Goal: Task Accomplishment & Management: Use online tool/utility

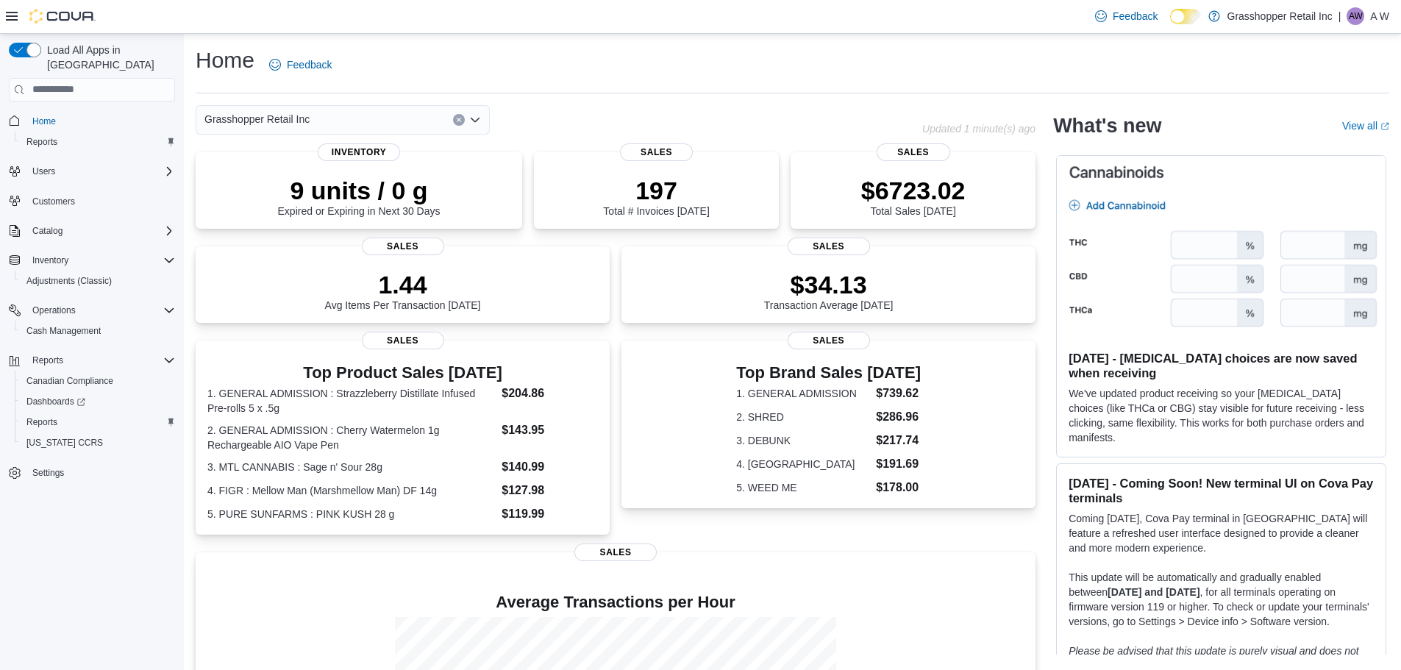
click at [366, 115] on div "Grasshopper Retail Inc" at bounding box center [343, 119] width 294 height 29
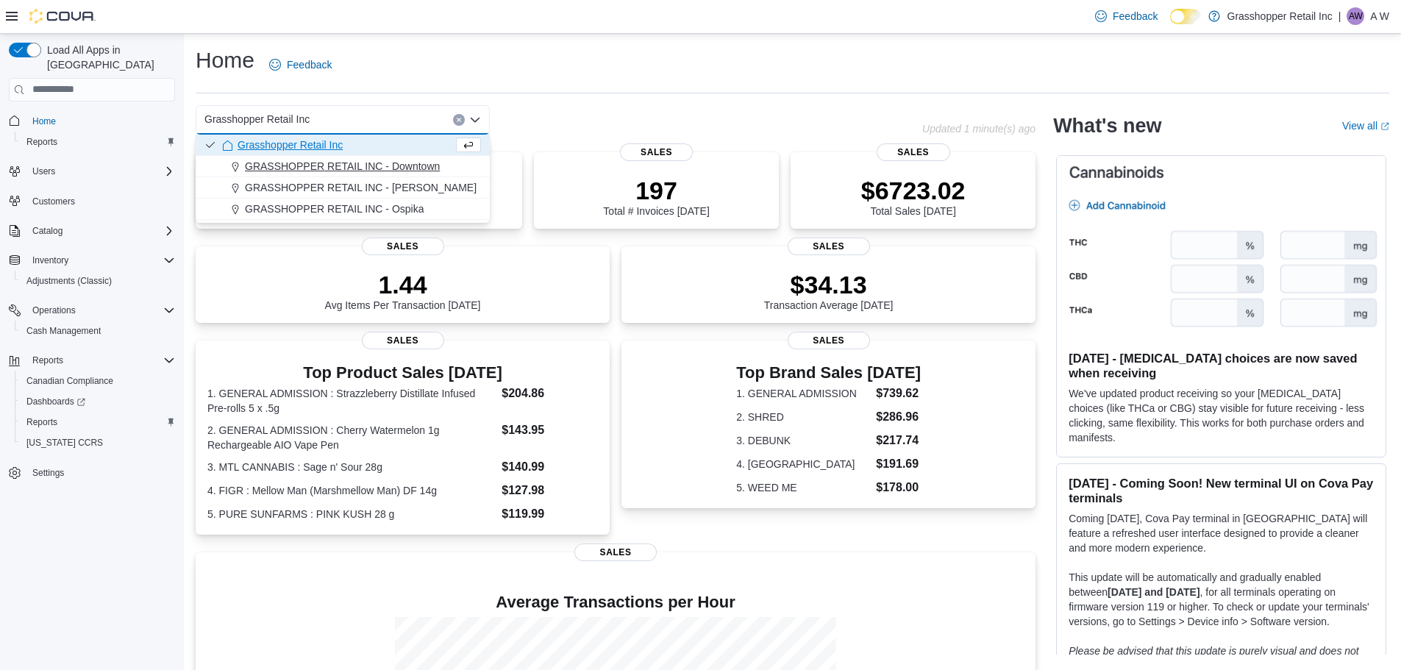
click at [393, 175] on button "GRASSHOPPER RETAIL INC - Downtown" at bounding box center [343, 166] width 294 height 21
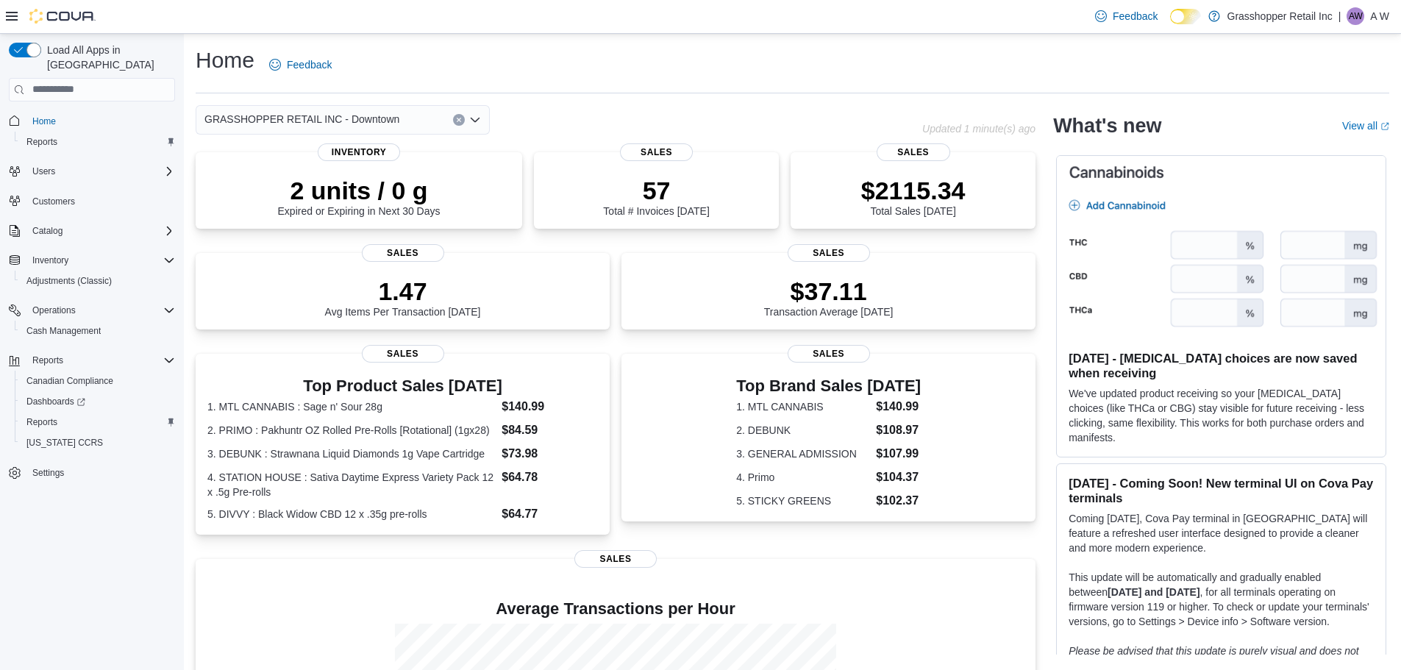
click at [415, 121] on div "GRASSHOPPER RETAIL INC - Downtown" at bounding box center [343, 119] width 294 height 29
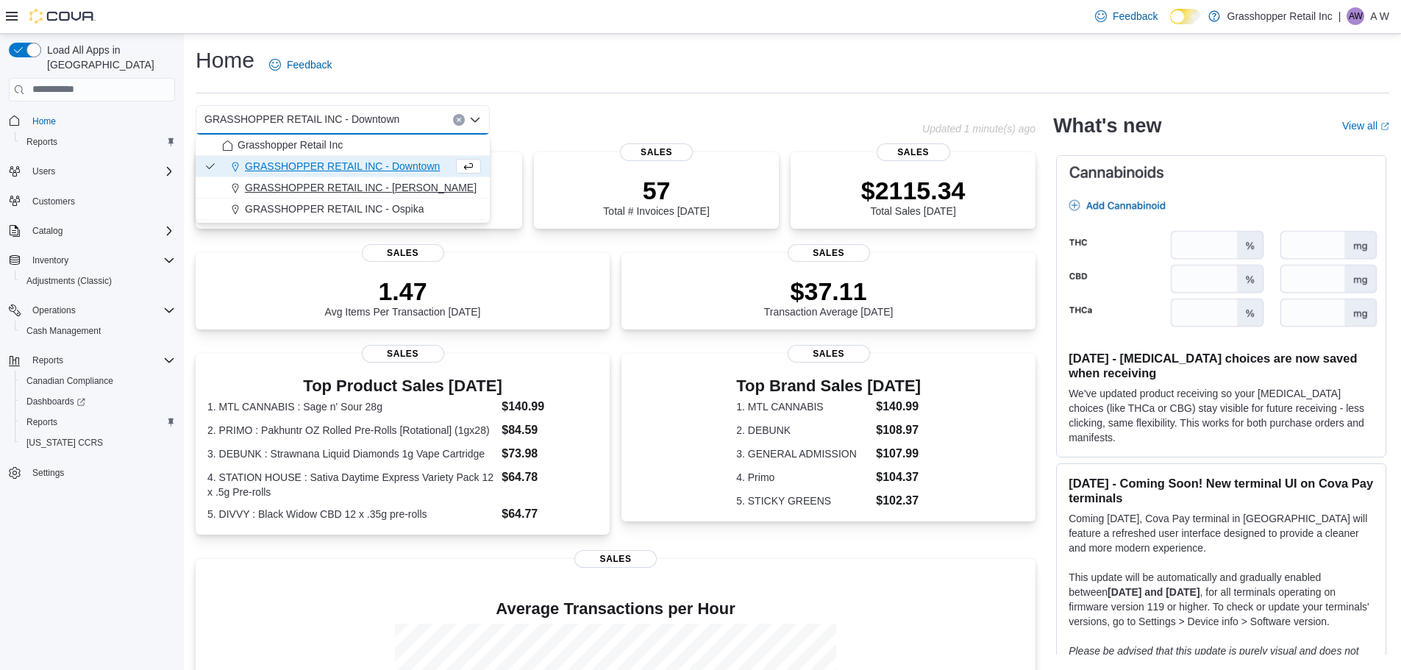
click at [414, 182] on div "GRASSHOPPER RETAIL INC - Hart" at bounding box center [351, 187] width 259 height 15
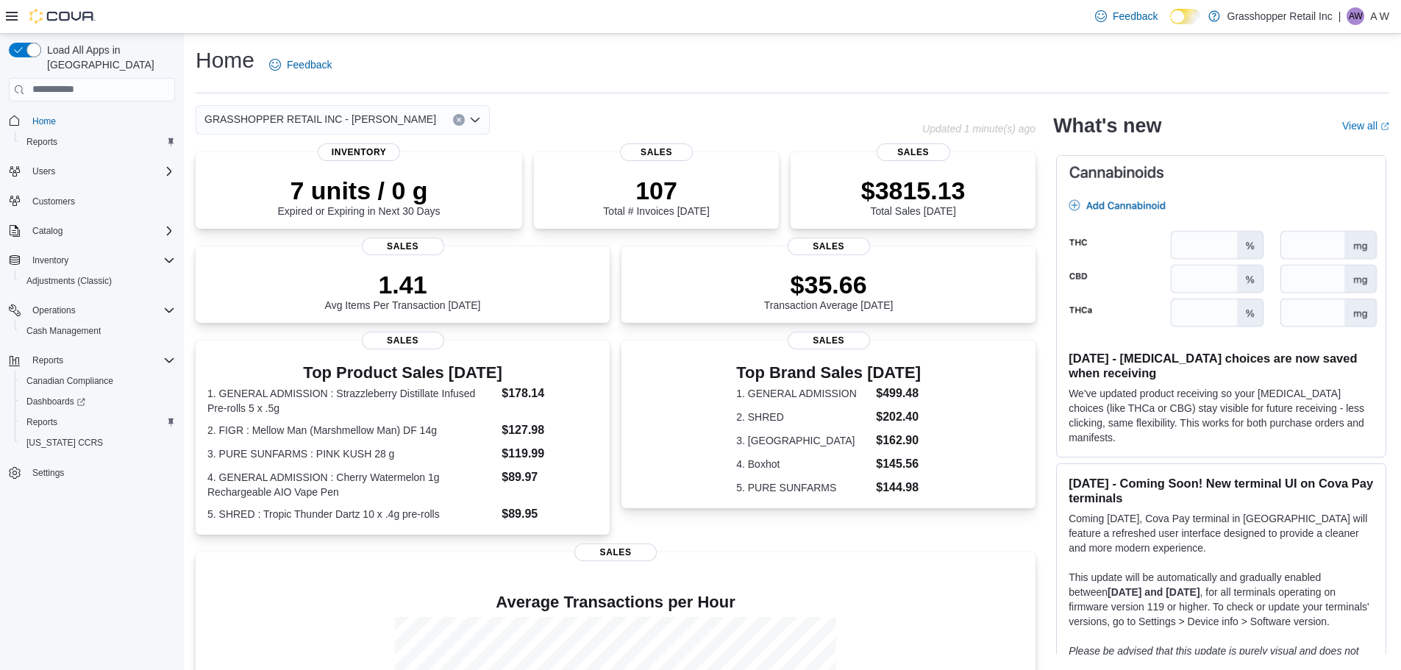
drag, startPoint x: 414, startPoint y: 118, endPoint x: 414, endPoint y: 132, distance: 14.0
click at [414, 118] on div "GRASSHOPPER RETAIL INC - Hart" at bounding box center [343, 119] width 294 height 29
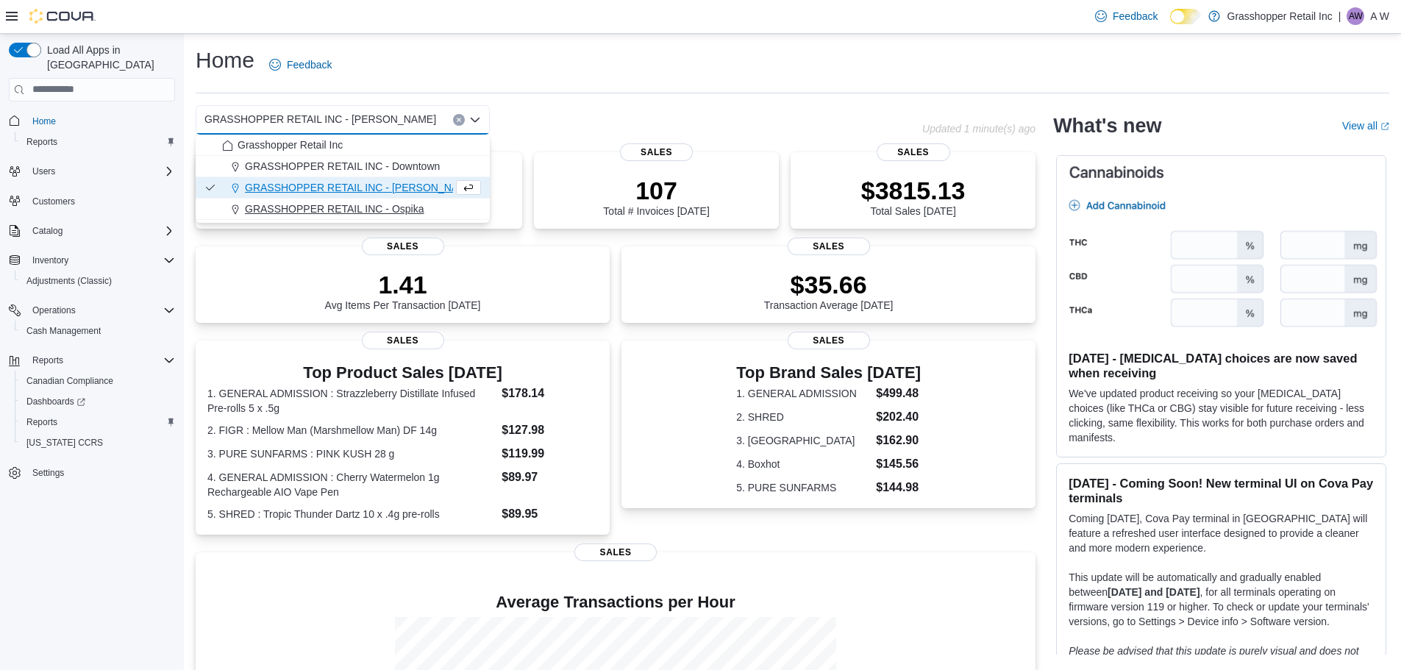
click at [414, 204] on span "GRASSHOPPER RETAIL INC - Ospika" at bounding box center [334, 209] width 179 height 15
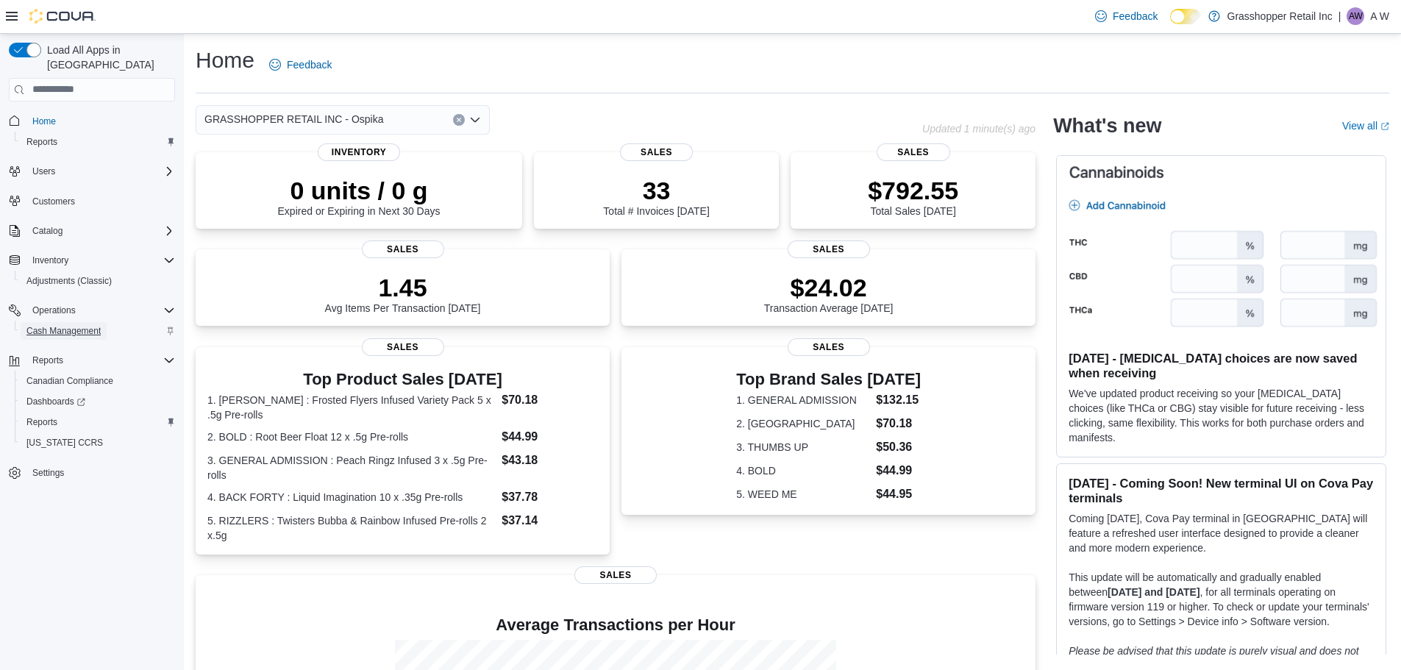
click at [90, 323] on span "Cash Management" at bounding box center [63, 331] width 74 height 18
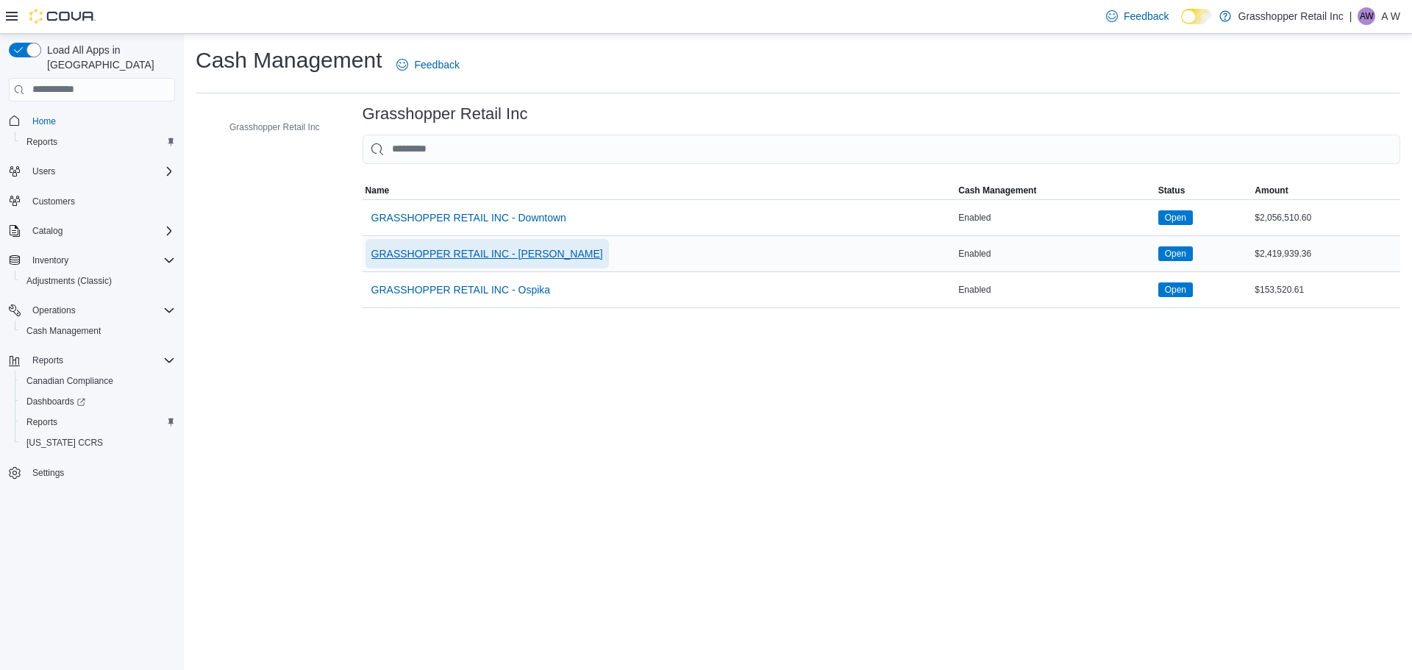
click at [483, 250] on span "GRASSHOPPER RETAIL INC - Hart" at bounding box center [487, 253] width 232 height 15
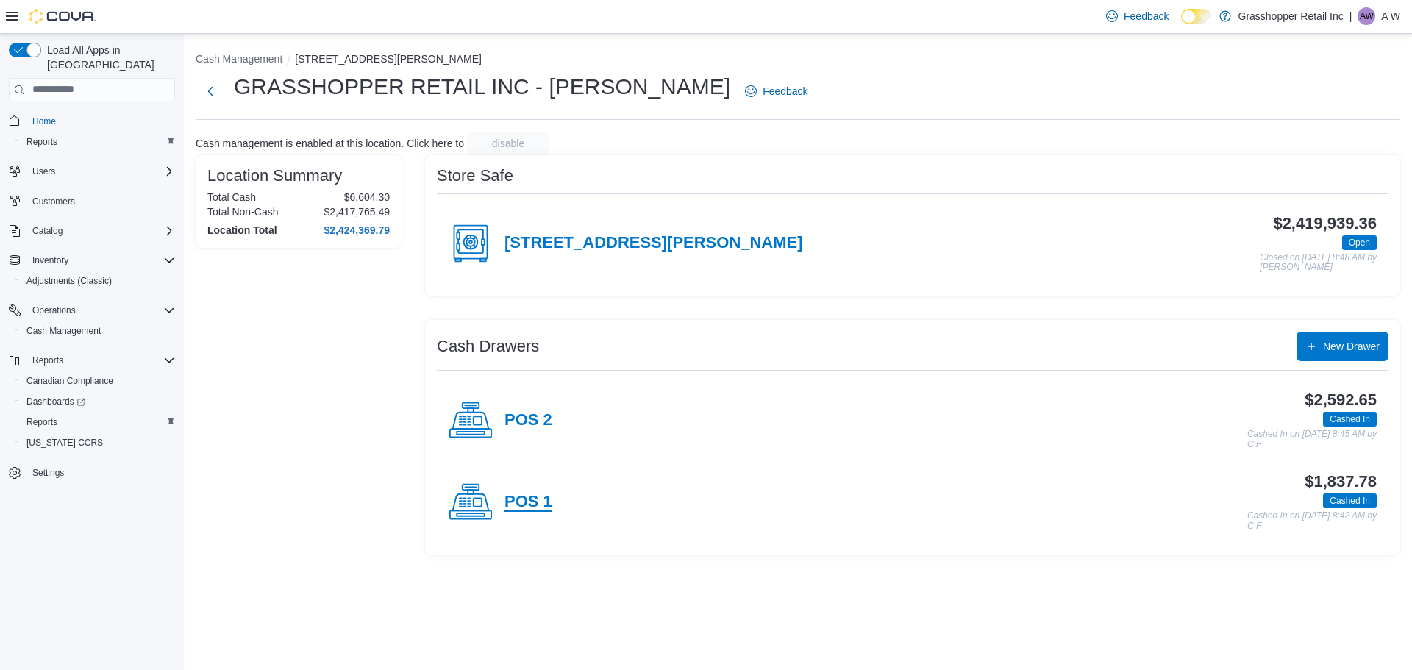
click at [540, 505] on h4 "POS 1" at bounding box center [529, 502] width 48 height 19
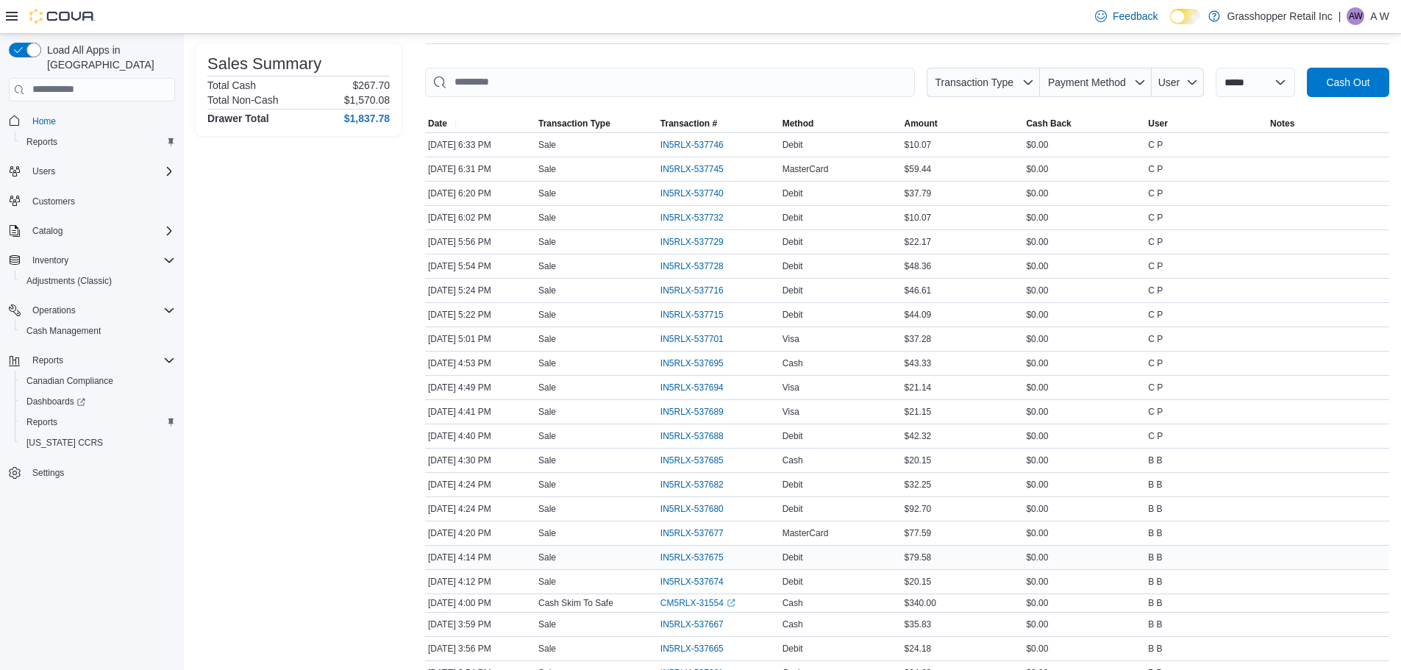
scroll to position [294, 0]
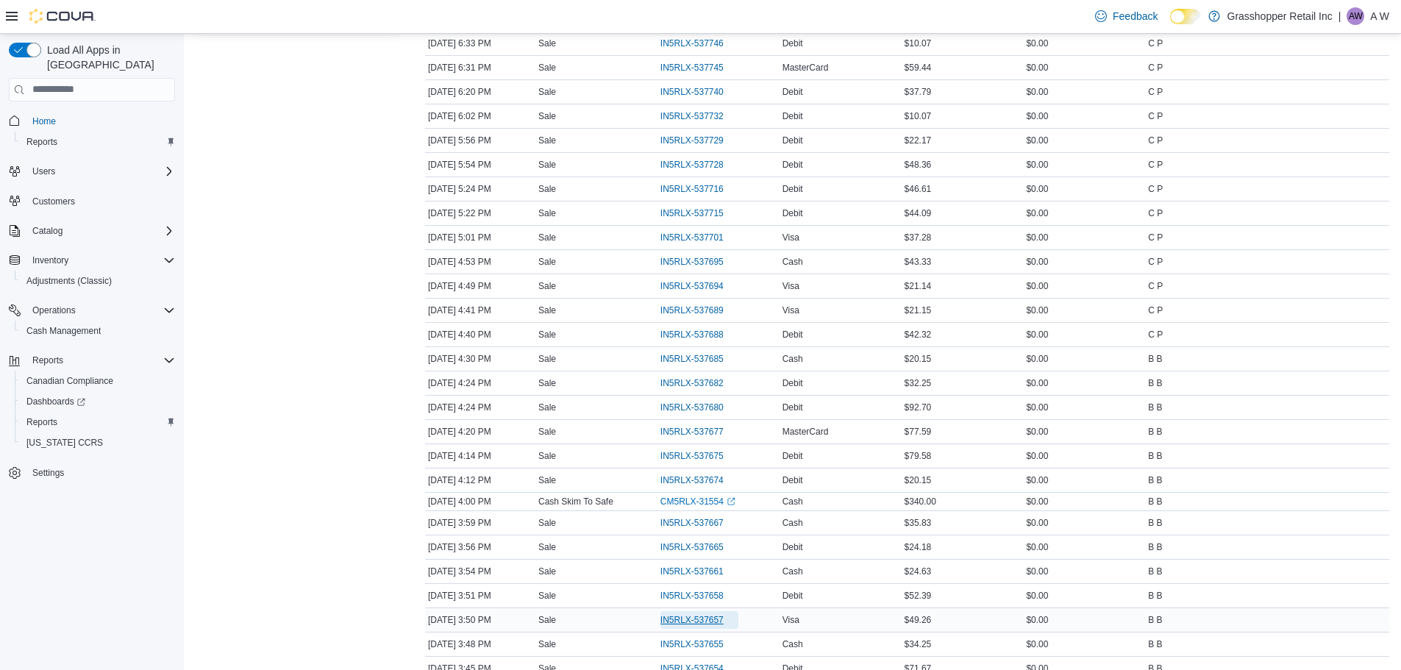
click at [690, 619] on span "IN5RLX-537657" at bounding box center [692, 620] width 63 height 12
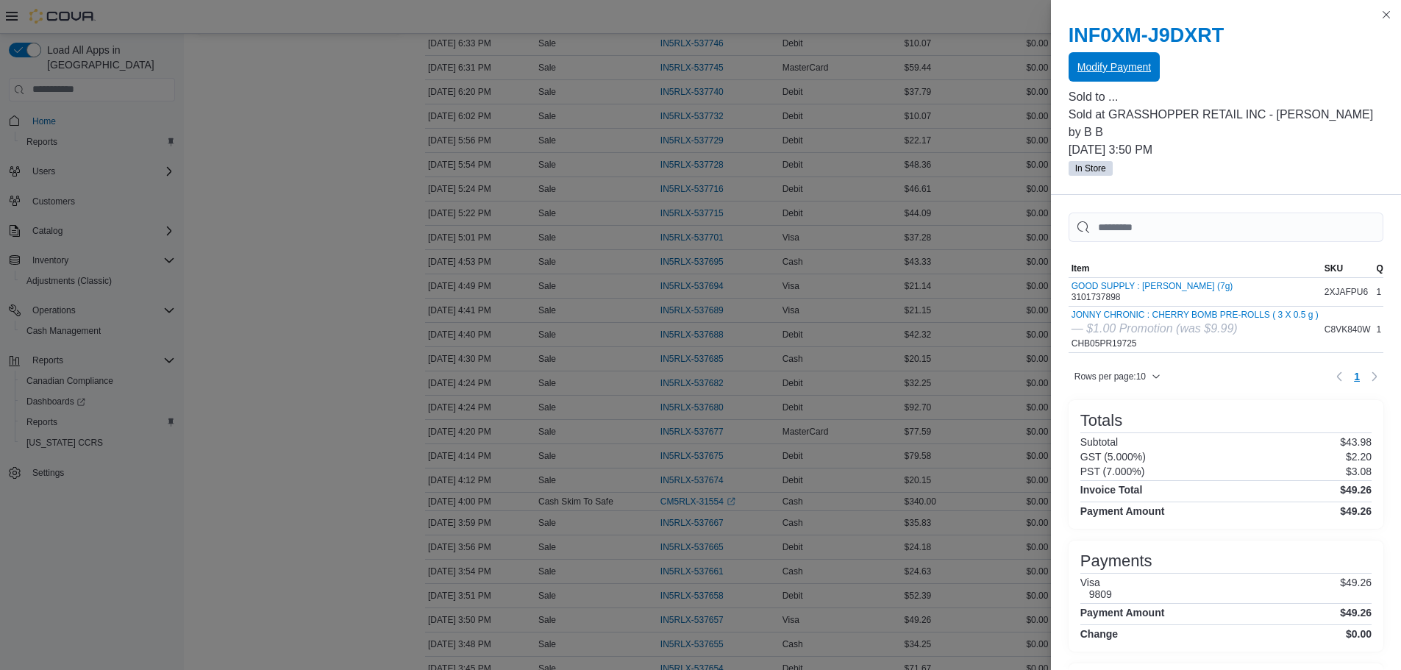
click at [1099, 64] on span "Modify Payment" at bounding box center [1115, 67] width 74 height 15
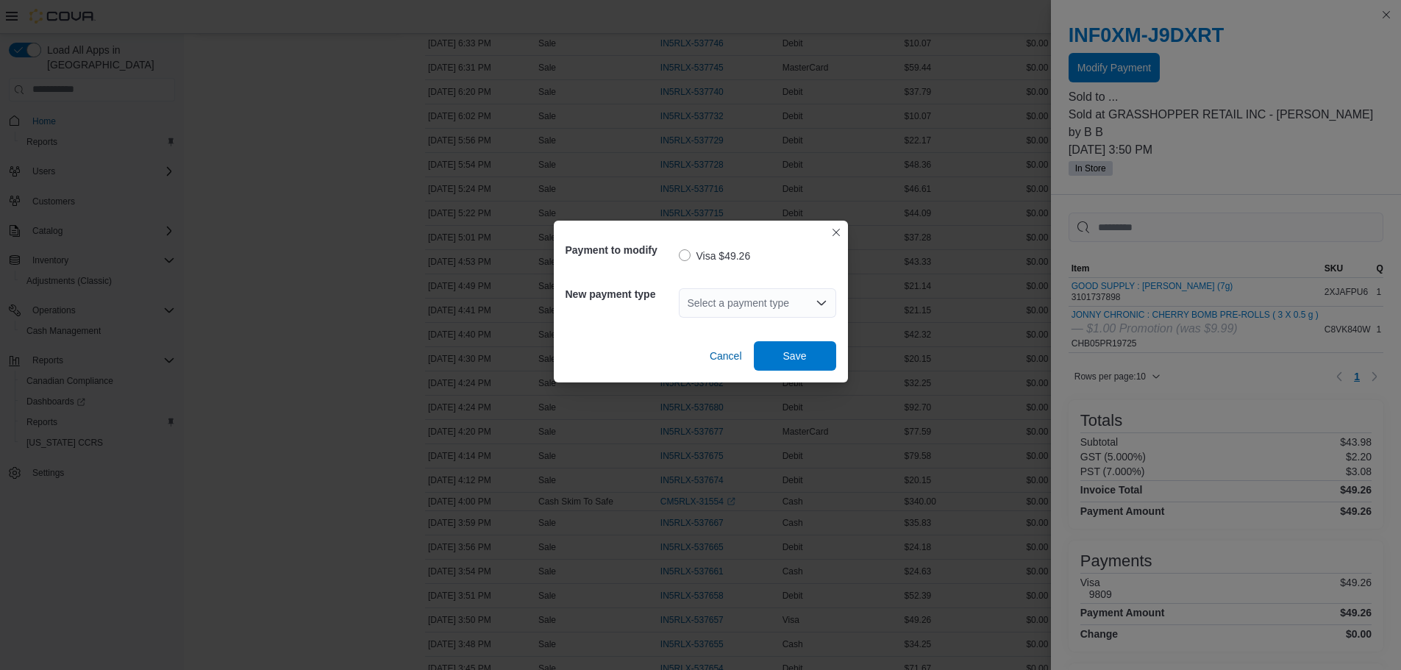
click at [797, 311] on div "Select a payment type" at bounding box center [757, 302] width 157 height 29
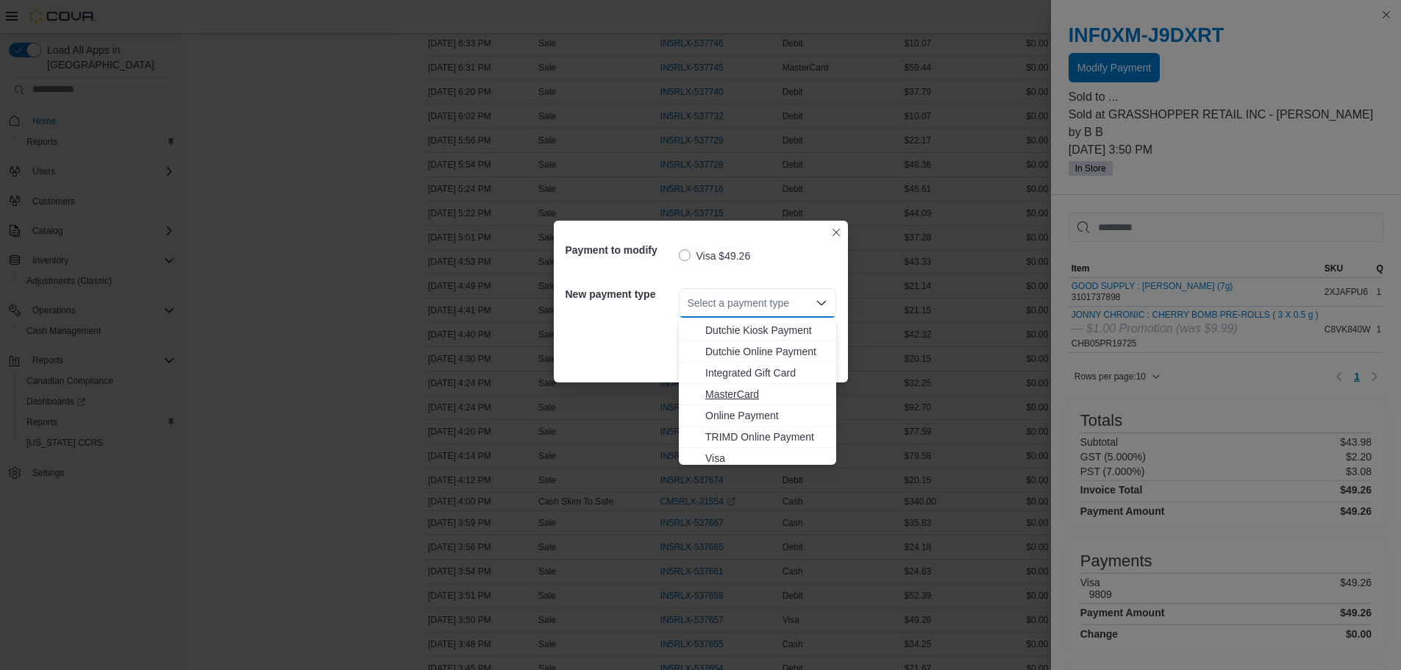
scroll to position [109, 0]
click at [747, 390] on span "MasterCard" at bounding box center [766, 389] width 122 height 15
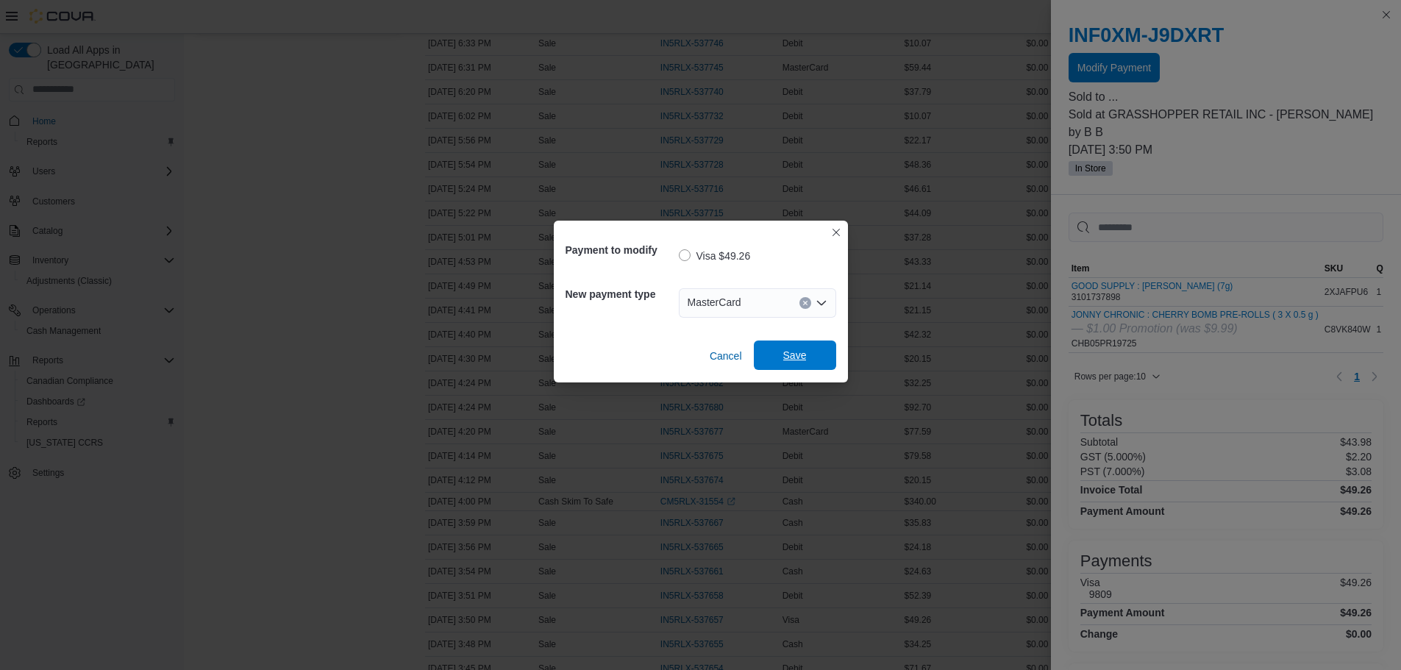
click at [780, 350] on span "Save" at bounding box center [795, 355] width 65 height 29
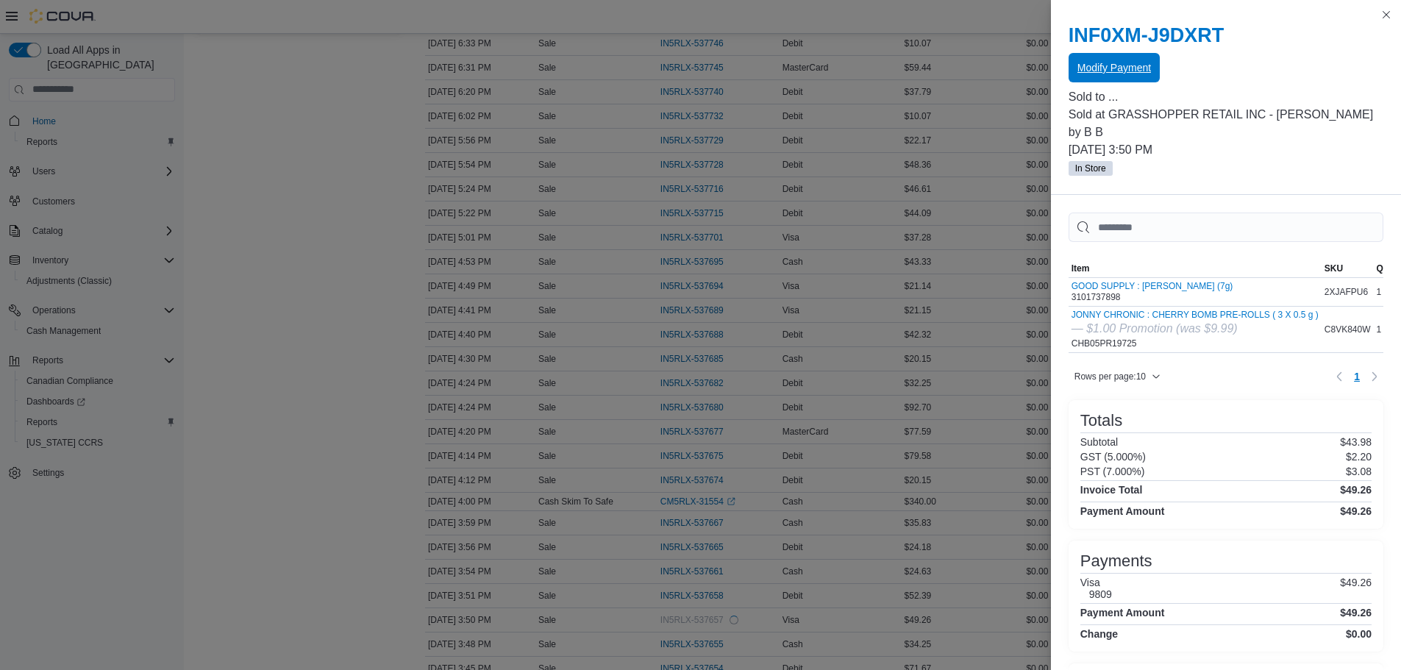
scroll to position [0, 0]
